Goal: Find specific page/section: Find specific page/section

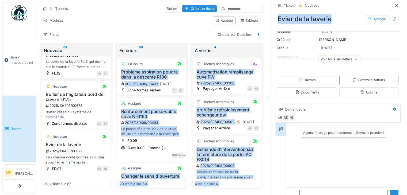
drag, startPoint x: 354, startPoint y: 12, endPoint x: 110, endPoint y: 82, distance: 253.8
click at [110, 82] on div "Tickets Tâches Créer un ticket Modèles Kanban Tableau Filtres Classer par Deadl…" at bounding box center [221, 97] width 370 height 195
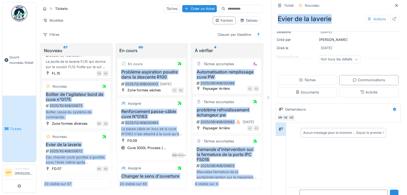
click at [15, 120] on link "Tickets" at bounding box center [19, 129] width 34 height 66
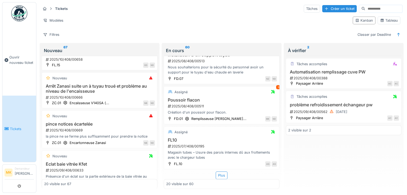
scroll to position [735, 0]
click at [215, 172] on div "Plus" at bounding box center [221, 176] width 12 height 8
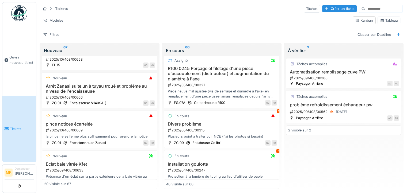
scroll to position [1233, 0]
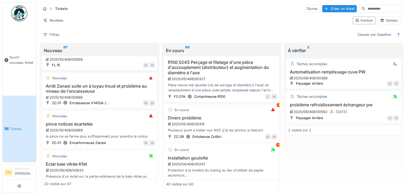
click at [365, 8] on input at bounding box center [383, 8] width 37 height 7
type input "*****"
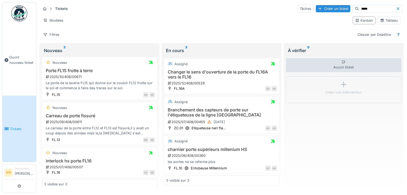
scroll to position [0, 0]
